Goal: Task Accomplishment & Management: Complete application form

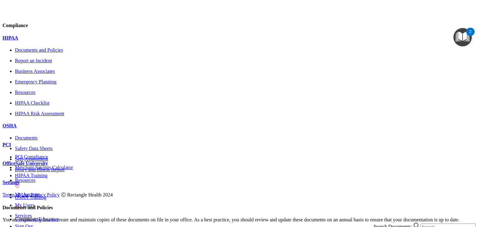
click at [47, 116] on p "HIPAA Risk Assessment" at bounding box center [245, 114] width 461 height 6
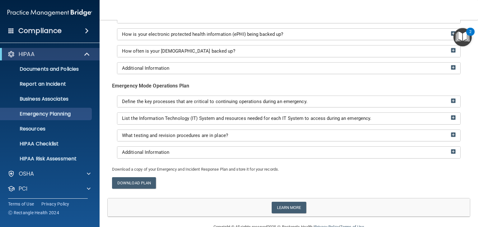
scroll to position [153, 0]
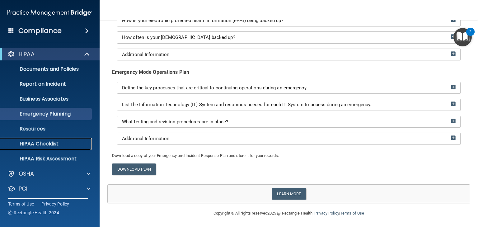
click at [29, 144] on p "HIPAA Checklist" at bounding box center [46, 144] width 85 height 6
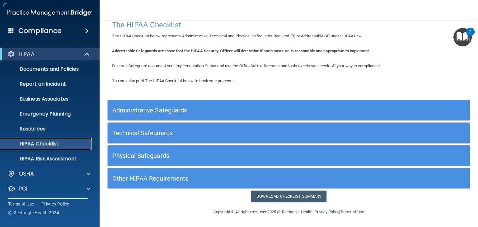
scroll to position [8, 0]
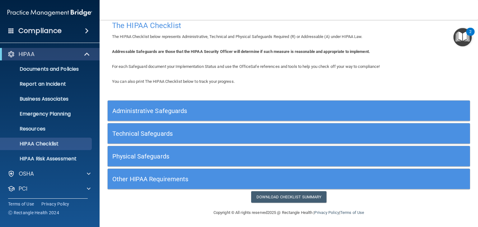
click at [150, 111] on h5 "Administrative Safeguards" at bounding box center [243, 110] width 263 height 7
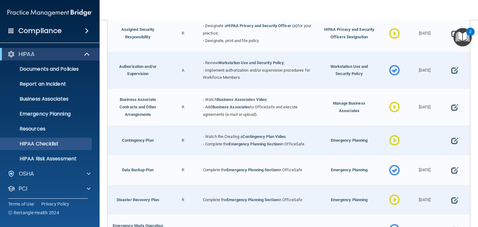
scroll to position [74, 0]
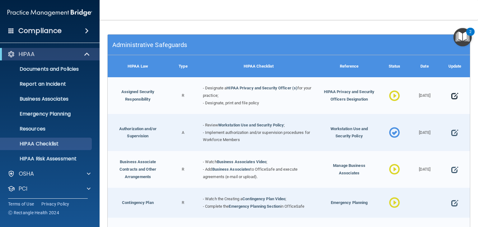
click at [452, 95] on span at bounding box center [455, 95] width 7 height 15
select select "in_progress"
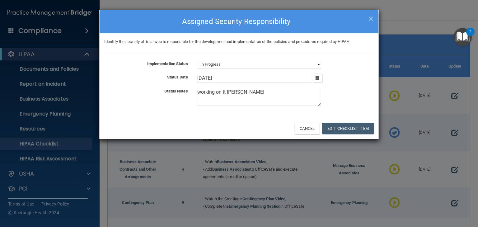
click at [242, 62] on select "Not Started In Progress Completed" at bounding box center [259, 64] width 124 height 9
click at [225, 97] on textarea "working on it tom" at bounding box center [259, 97] width 124 height 18
drag, startPoint x: 350, startPoint y: 128, endPoint x: 353, endPoint y: 126, distance: 3.5
click at [353, 128] on button "Edit Checklist Item" at bounding box center [348, 129] width 52 height 12
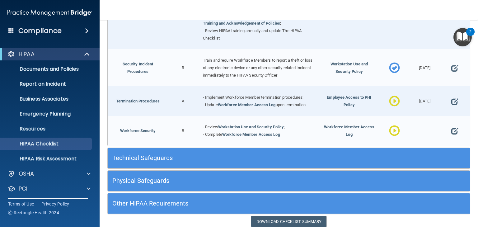
scroll to position [598, 0]
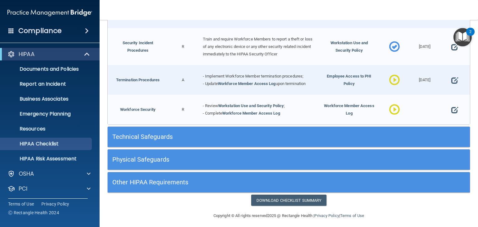
click at [150, 133] on h5 "Technical Safeguards" at bounding box center [243, 136] width 263 height 7
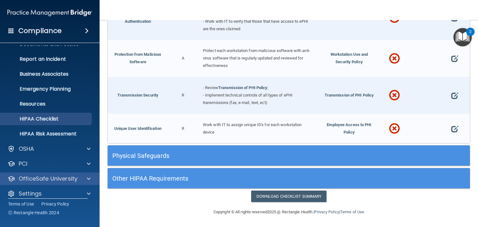
scroll to position [31, 0]
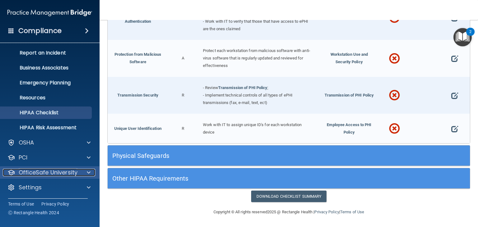
click at [80, 172] on div at bounding box center [88, 172] width 16 height 7
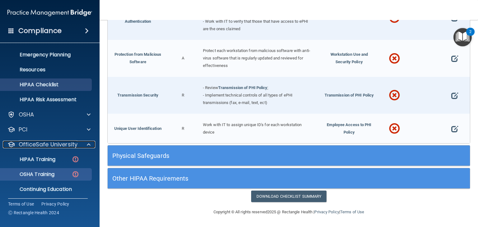
scroll to position [76, 0]
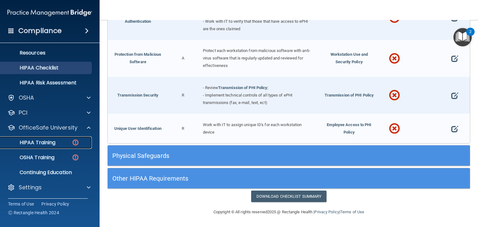
click at [40, 142] on p "HIPAA Training" at bounding box center [29, 143] width 51 height 6
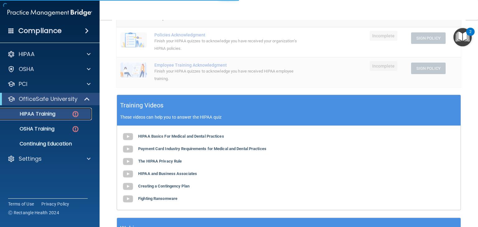
scroll to position [196, 0]
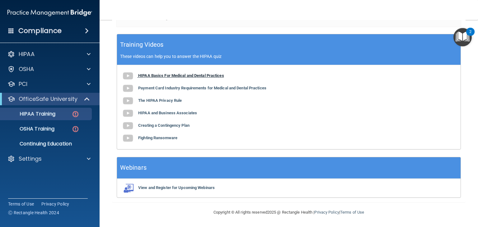
click at [169, 77] on b "HIPAA Basics For Medical and Dental Practices" at bounding box center [181, 75] width 86 height 5
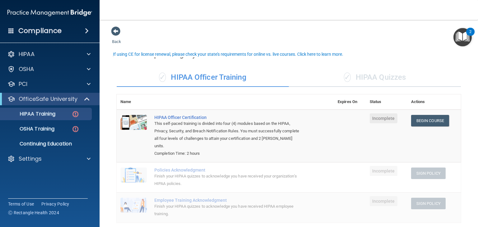
scroll to position [0, 0]
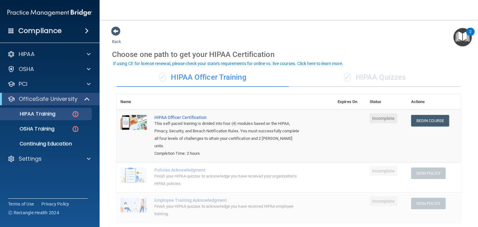
click at [366, 76] on div "✓ HIPAA Quizzes" at bounding box center [375, 77] width 172 height 19
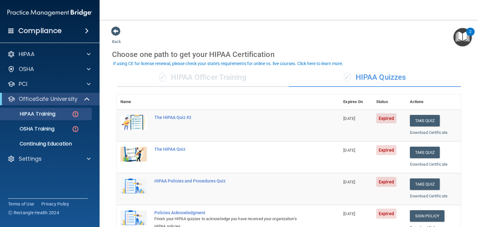
click at [198, 78] on div "✓ HIPAA Officer Training" at bounding box center [203, 77] width 172 height 19
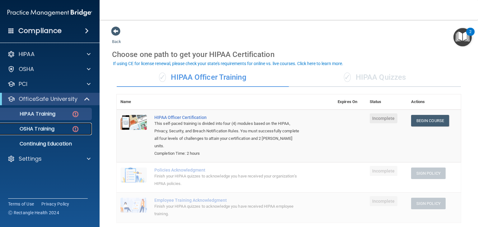
click at [32, 129] on p "OSHA Training" at bounding box center [29, 129] width 50 height 6
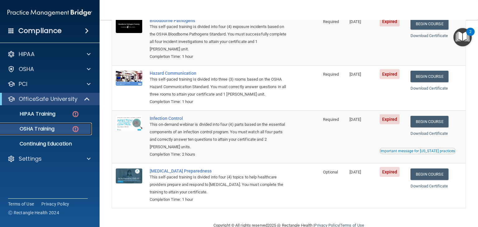
scroll to position [75, 0]
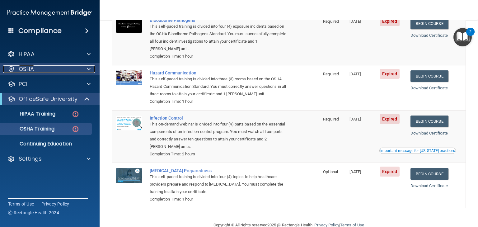
click at [28, 65] on p "OSHA" at bounding box center [27, 68] width 16 height 7
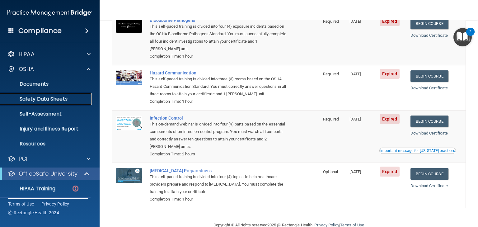
click at [47, 99] on p "Safety Data Sheets" at bounding box center [46, 99] width 85 height 6
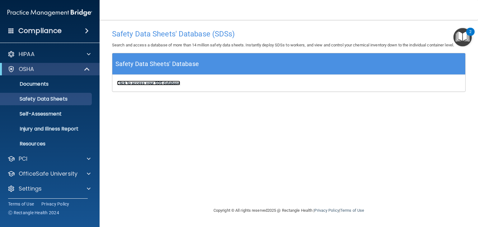
click at [157, 82] on b "Click to access your SDS database" at bounding box center [148, 83] width 63 height 5
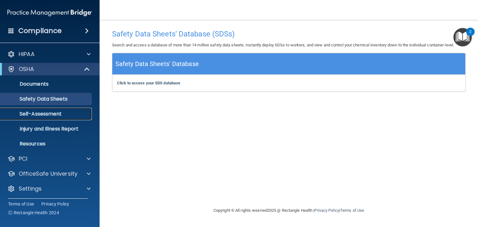
click at [33, 113] on p "Self-Assessment" at bounding box center [46, 114] width 85 height 6
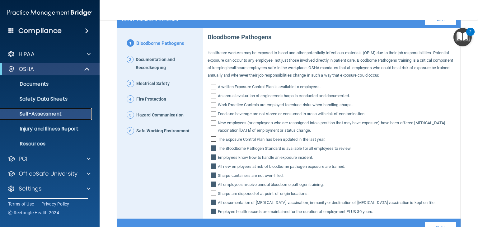
scroll to position [63, 0]
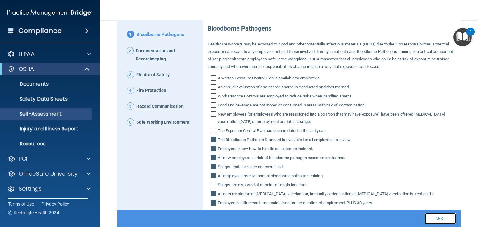
click at [436, 218] on link "Next" at bounding box center [440, 218] width 31 height 11
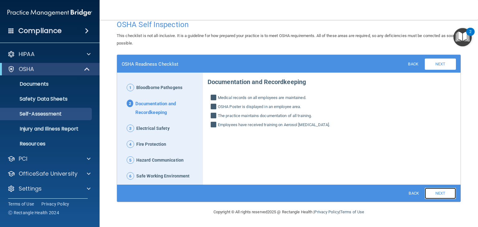
scroll to position [9, 0]
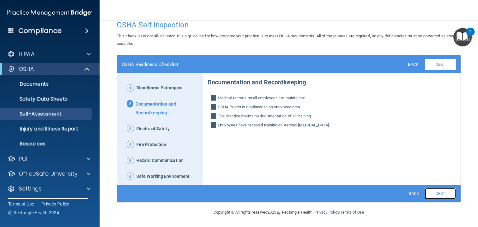
click at [431, 192] on link "Next" at bounding box center [440, 193] width 31 height 11
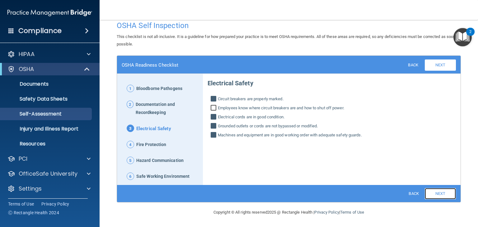
click at [436, 192] on link "Next" at bounding box center [440, 193] width 31 height 11
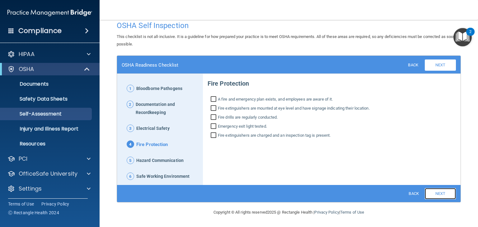
click at [436, 193] on link "Next" at bounding box center [440, 193] width 31 height 11
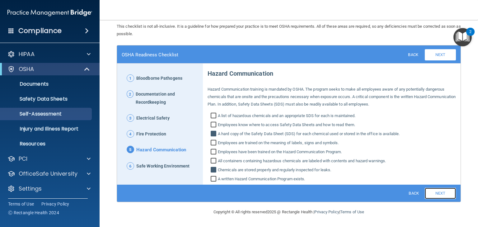
click at [436, 193] on link "Next" at bounding box center [440, 193] width 31 height 11
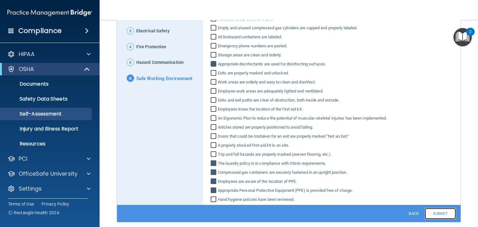
scroll to position [126, 0]
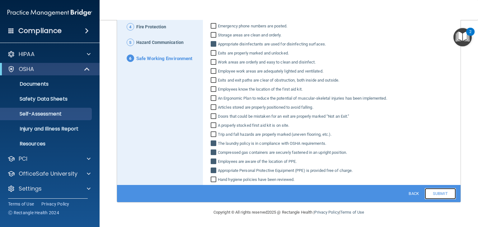
click at [433, 196] on link "Submit" at bounding box center [440, 193] width 31 height 11
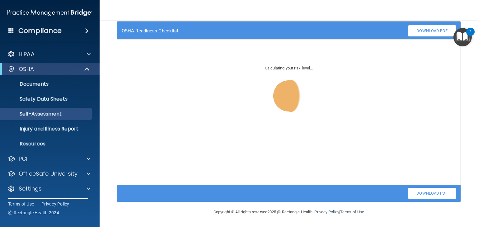
scroll to position [42, 0]
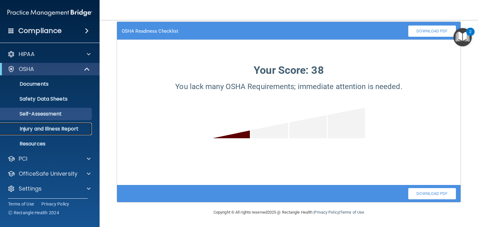
click at [63, 128] on p "Injury and Illness Report" at bounding box center [46, 129] width 85 height 6
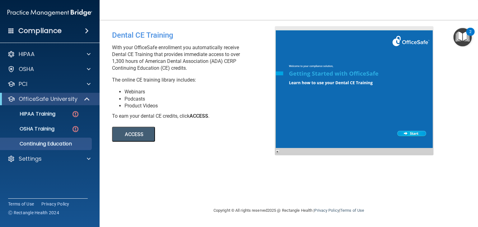
click at [135, 137] on button "ACCESS" at bounding box center [133, 134] width 43 height 15
